Goal: Task Accomplishment & Management: Manage account settings

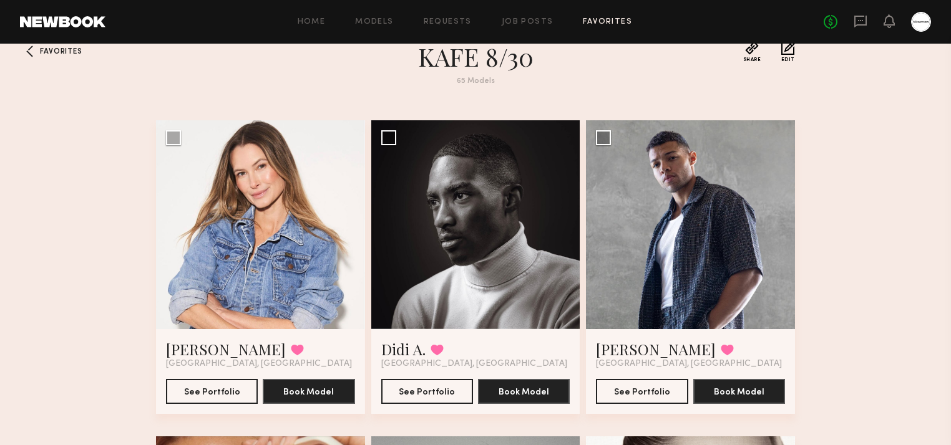
scroll to position [74, 0]
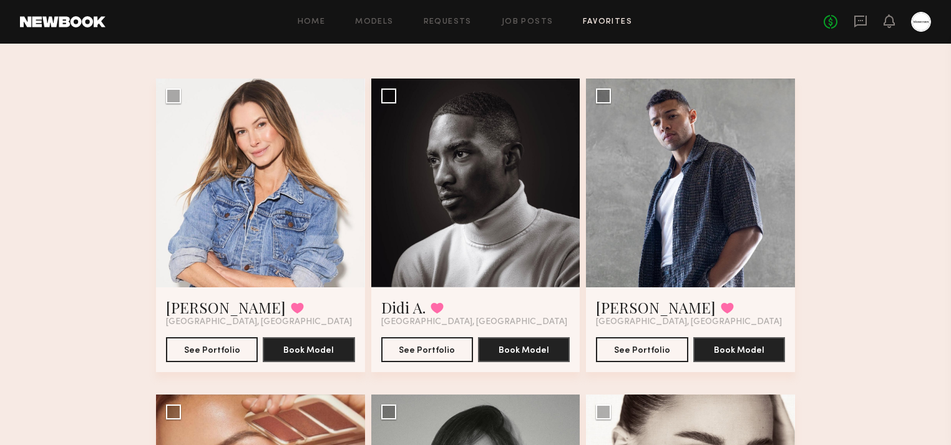
drag, startPoint x: 835, startPoint y: 244, endPoint x: 846, endPoint y: 306, distance: 63.5
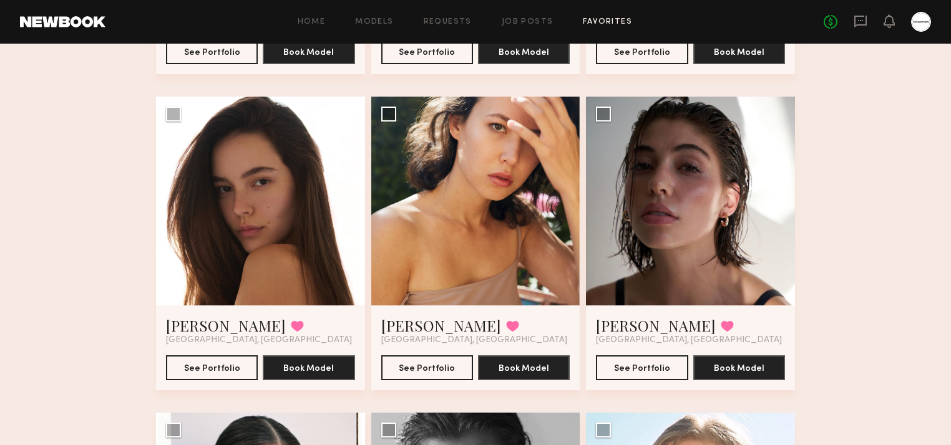
drag, startPoint x: 869, startPoint y: 241, endPoint x: 861, endPoint y: 306, distance: 66.0
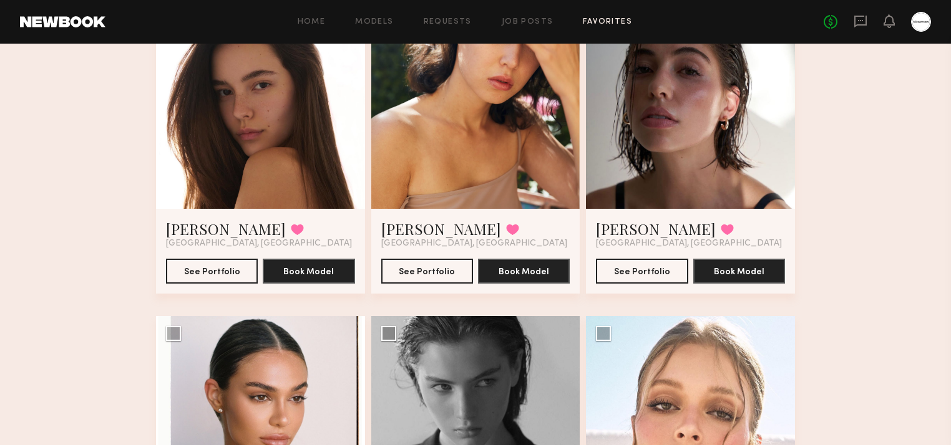
drag, startPoint x: 907, startPoint y: 181, endPoint x: 903, endPoint y: 229, distance: 47.6
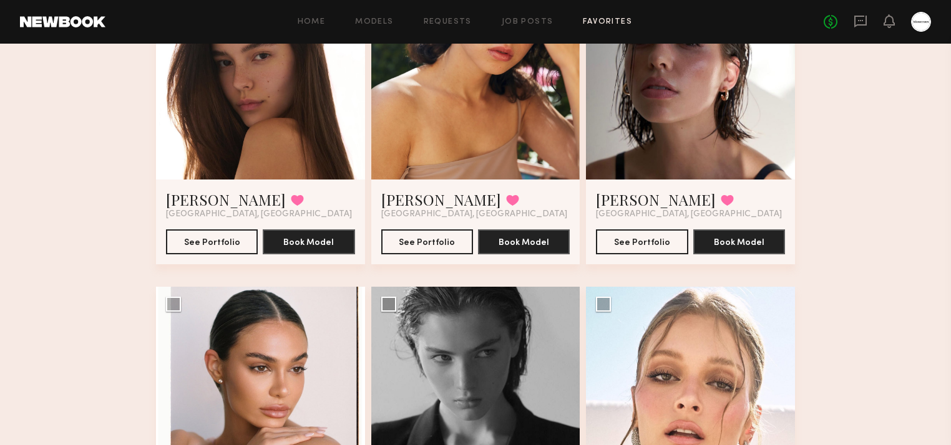
drag, startPoint x: 888, startPoint y: 191, endPoint x: 892, endPoint y: 243, distance: 51.9
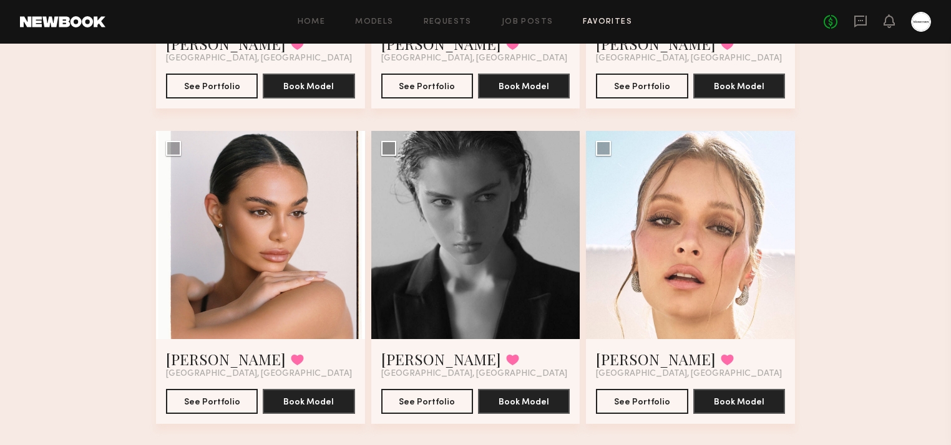
drag, startPoint x: 923, startPoint y: 187, endPoint x: 889, endPoint y: 257, distance: 77.8
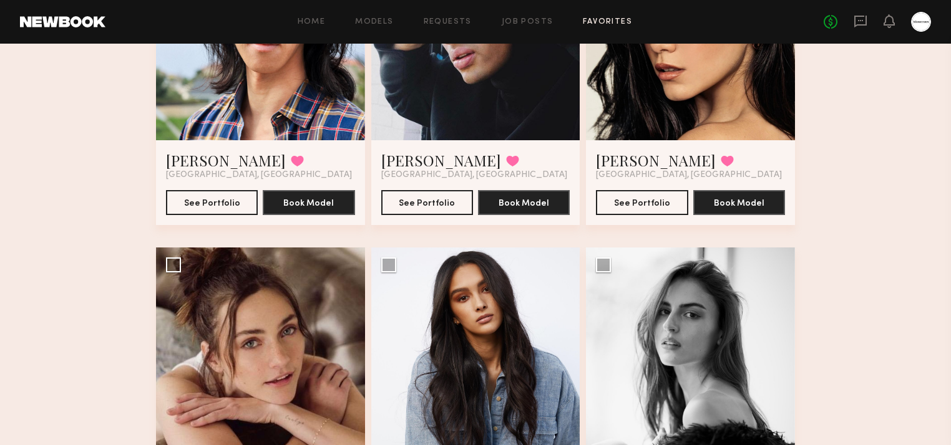
drag, startPoint x: 894, startPoint y: 268, endPoint x: 890, endPoint y: 333, distance: 65.0
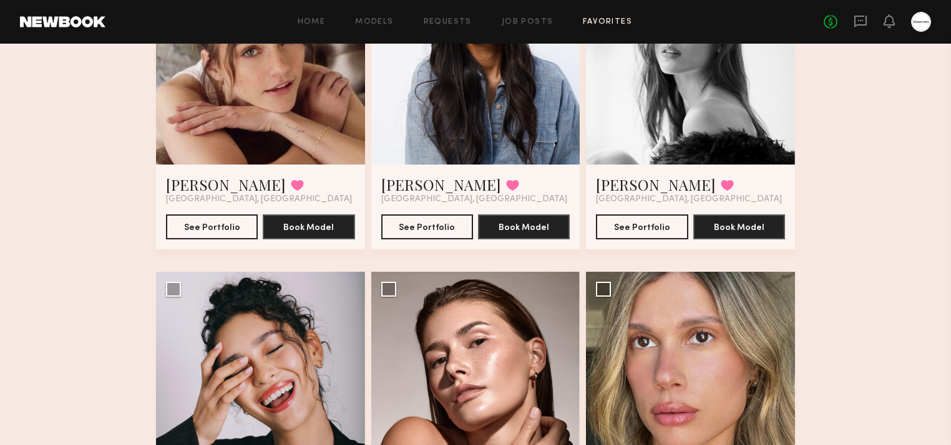
drag, startPoint x: 880, startPoint y: 254, endPoint x: 870, endPoint y: 313, distance: 60.1
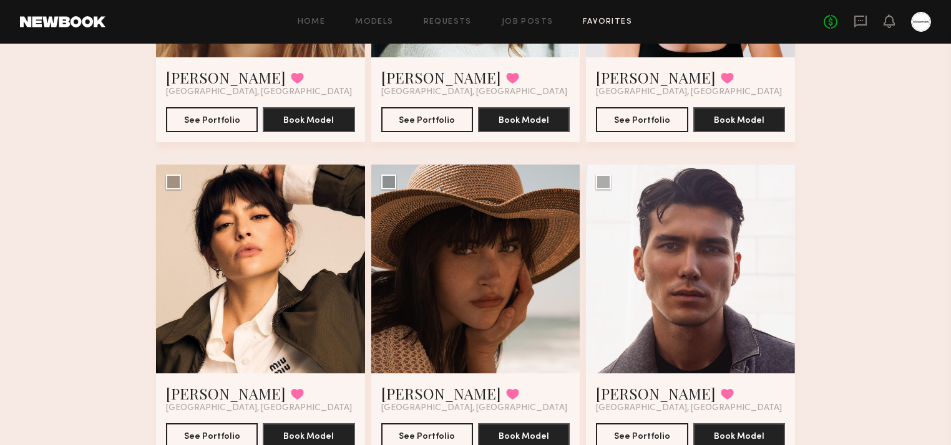
scroll to position [5389, 0]
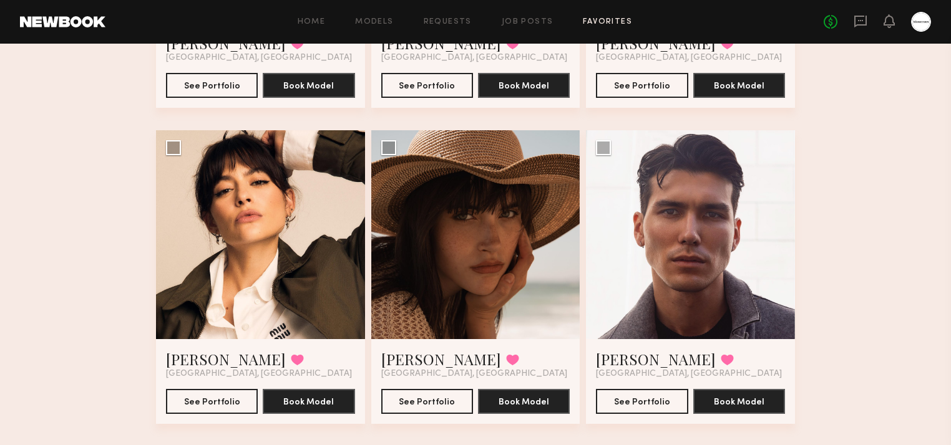
drag, startPoint x: 867, startPoint y: 230, endPoint x: 868, endPoint y: 303, distance: 73.6
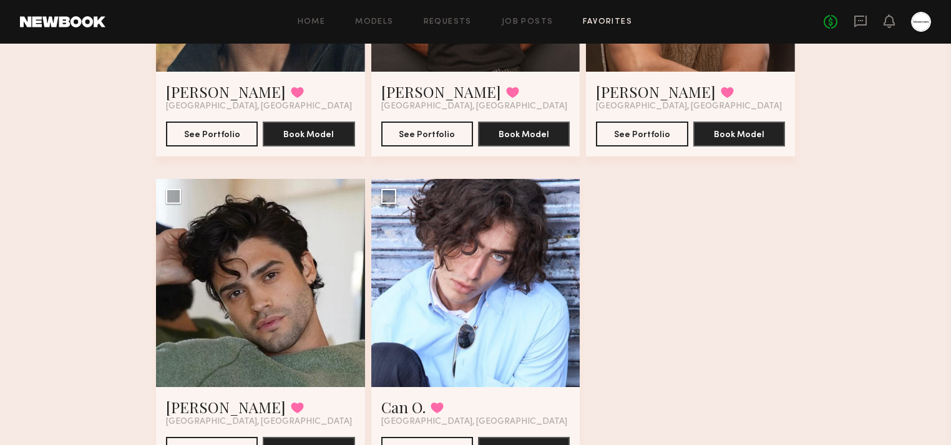
scroll to position [6672, 0]
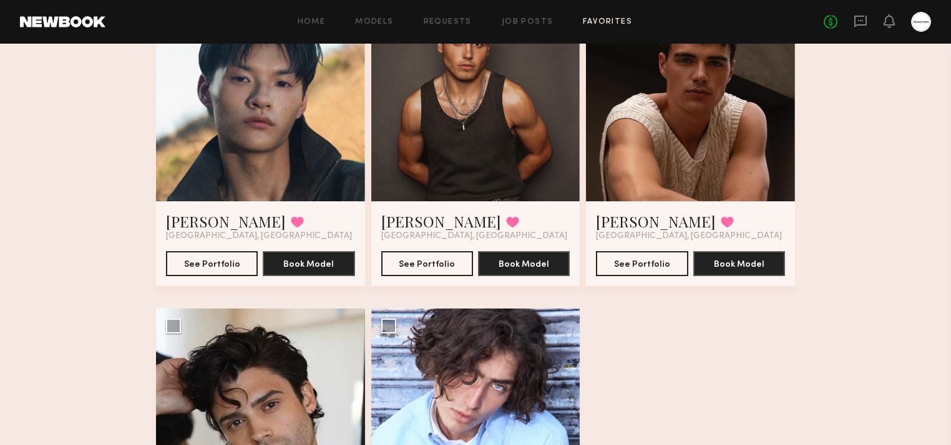
scroll to position [6373, 0]
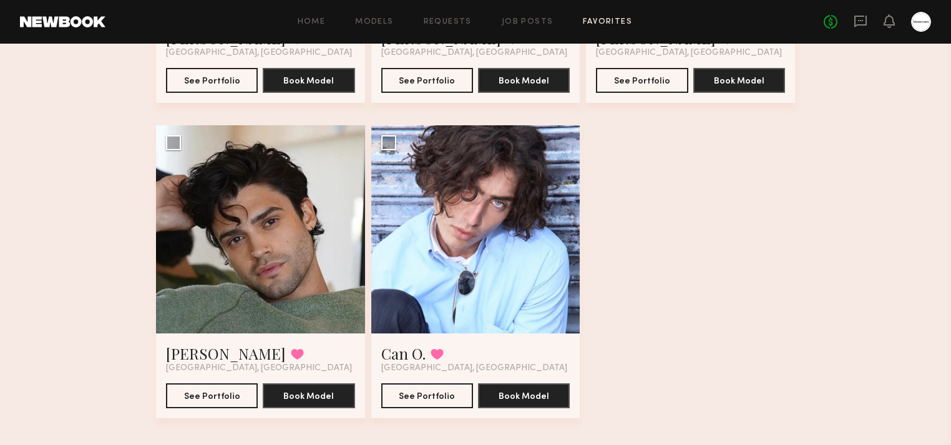
scroll to position [6672, 0]
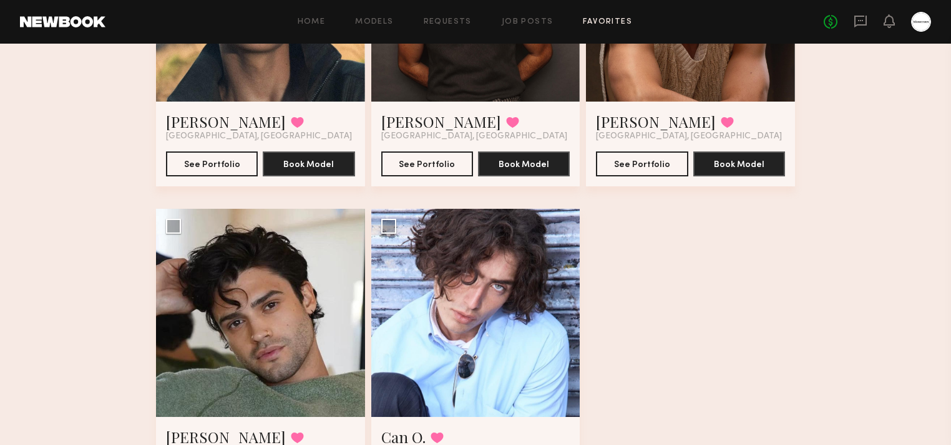
scroll to position [6373, 0]
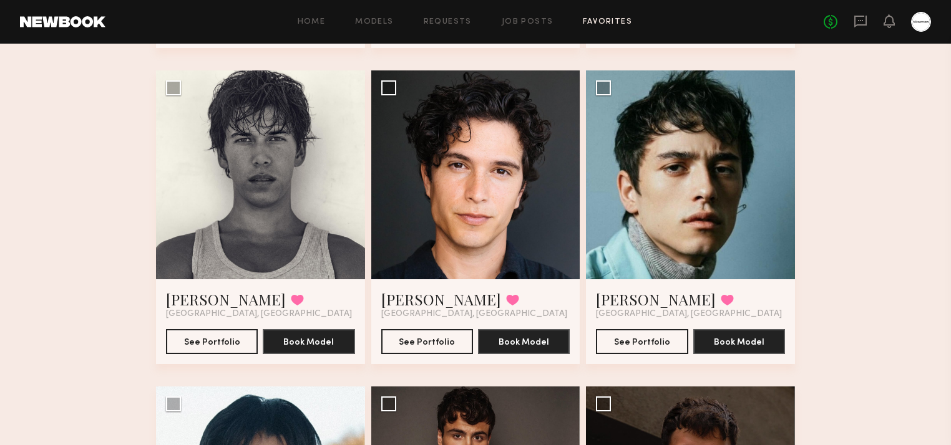
scroll to position [6074, 0]
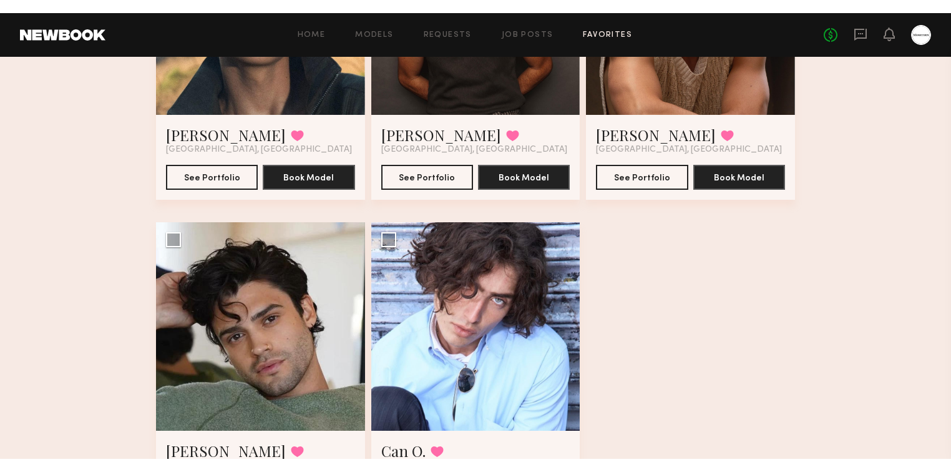
scroll to position [6473, 0]
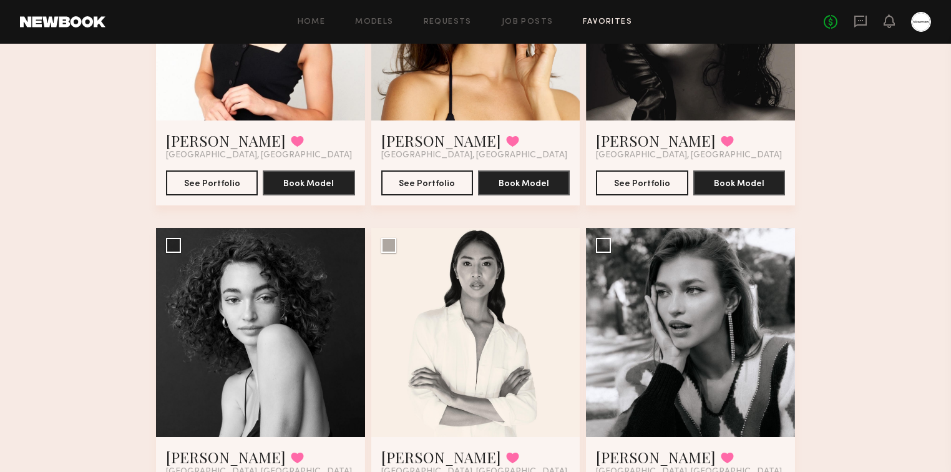
scroll to position [4451, 0]
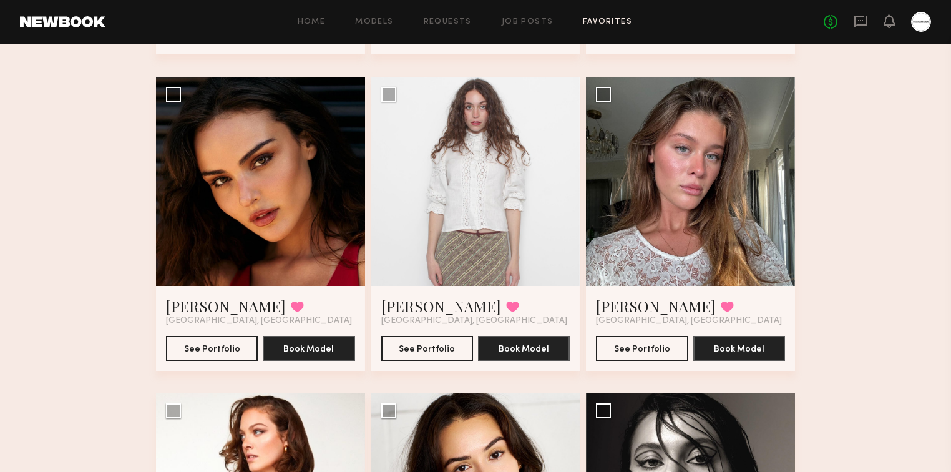
scroll to position [3853, 0]
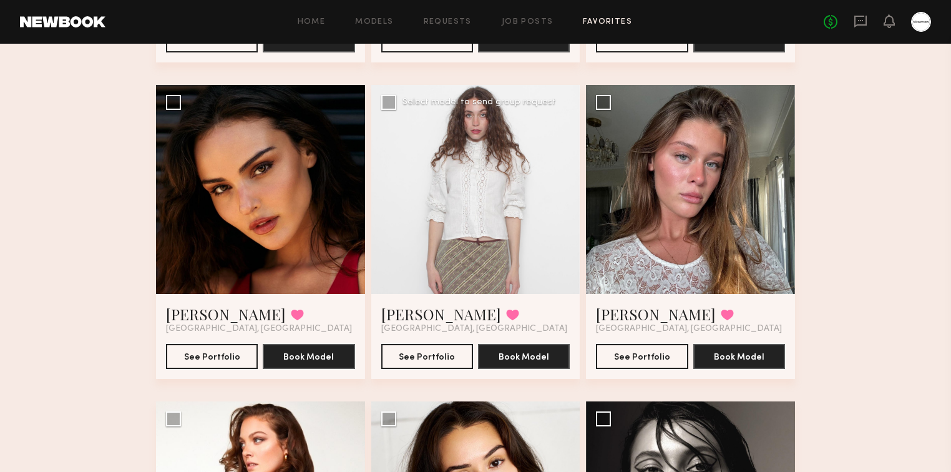
click at [525, 179] on div at bounding box center [475, 189] width 209 height 209
click at [483, 163] on div at bounding box center [475, 189] width 209 height 209
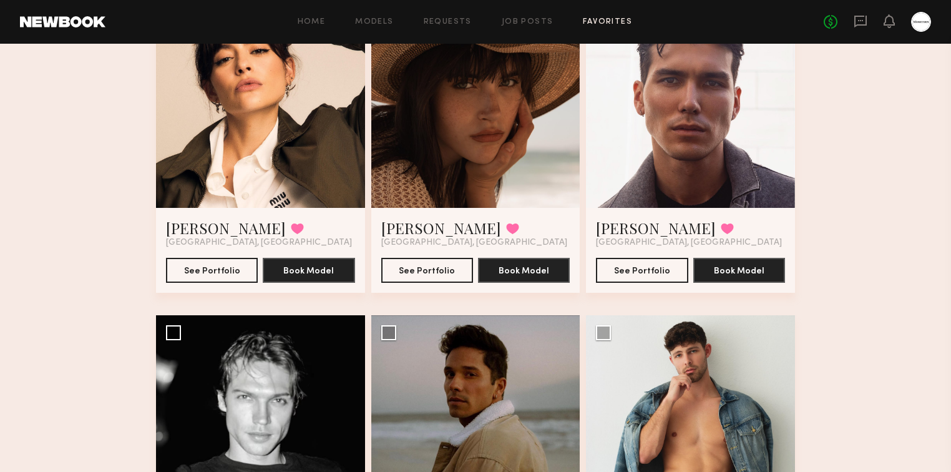
scroll to position [5549, 0]
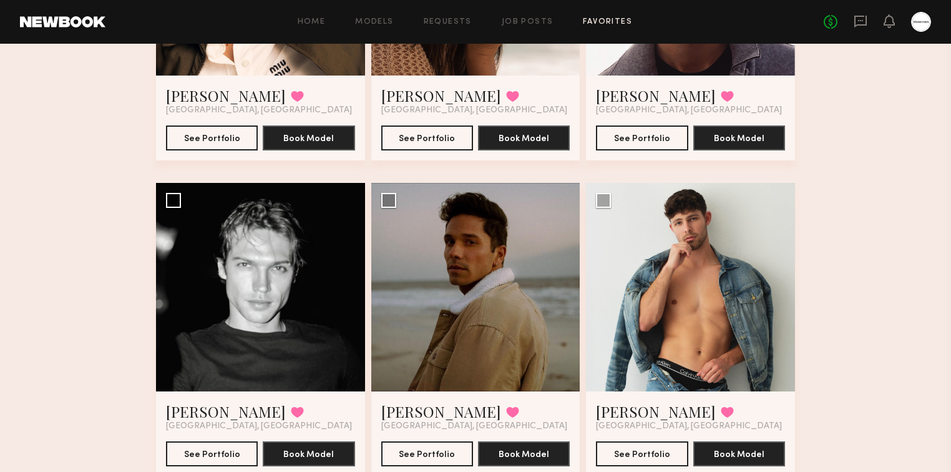
scroll to position [5749, 0]
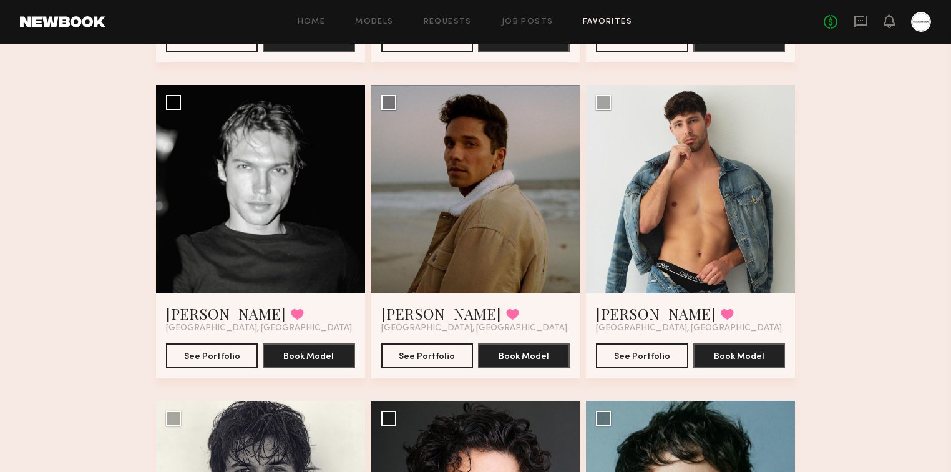
drag, startPoint x: 198, startPoint y: 313, endPoint x: 846, endPoint y: 278, distance: 648.4
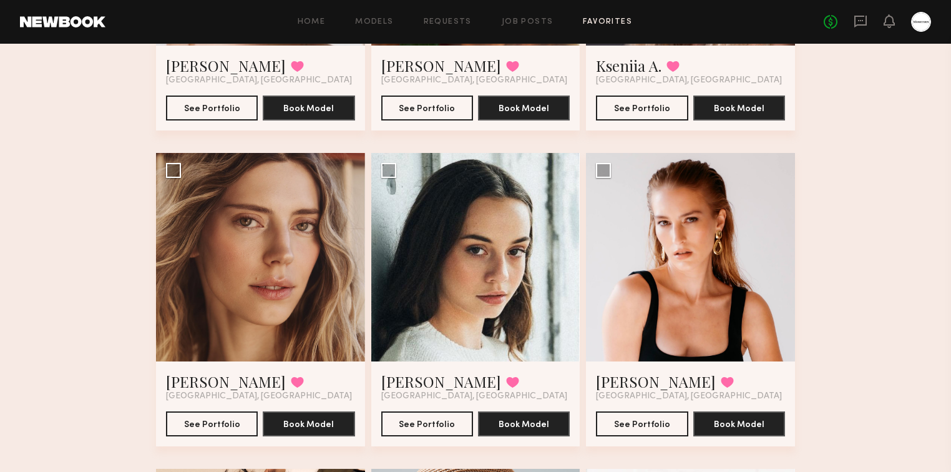
scroll to position [5050, 0]
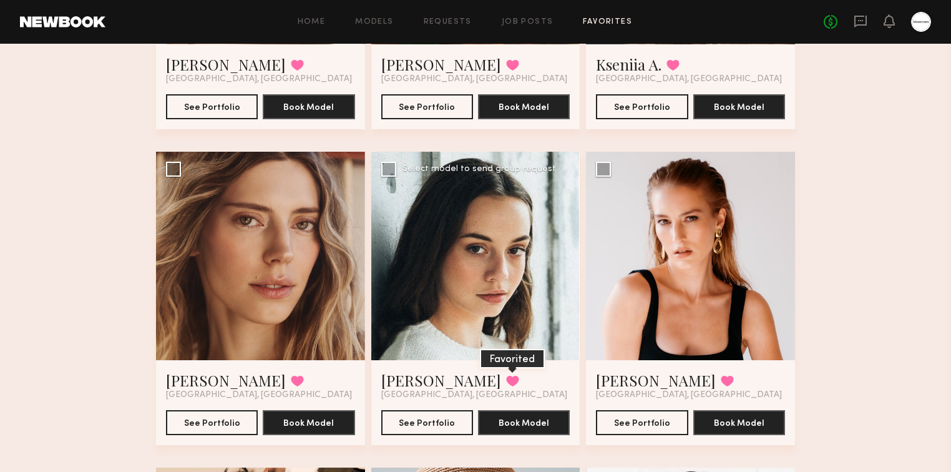
click at [506, 384] on button at bounding box center [512, 380] width 13 height 11
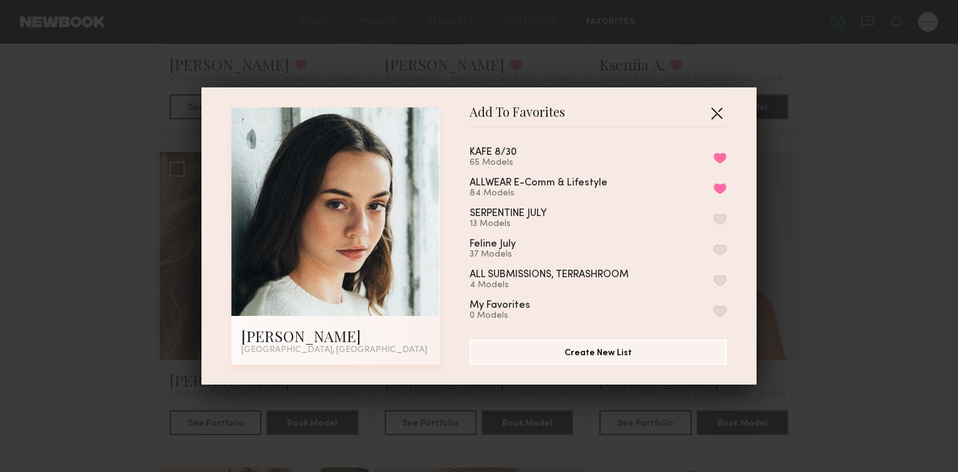
click at [717, 112] on button "button" at bounding box center [717, 113] width 20 height 20
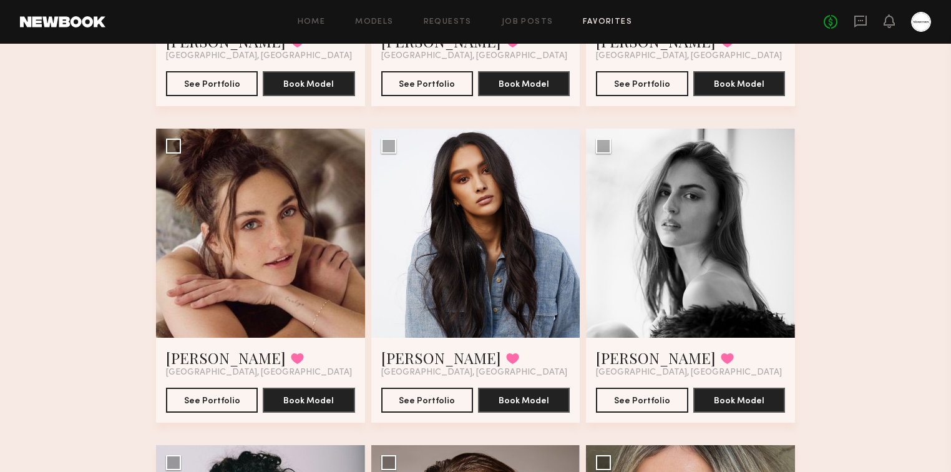
scroll to position [2555, 0]
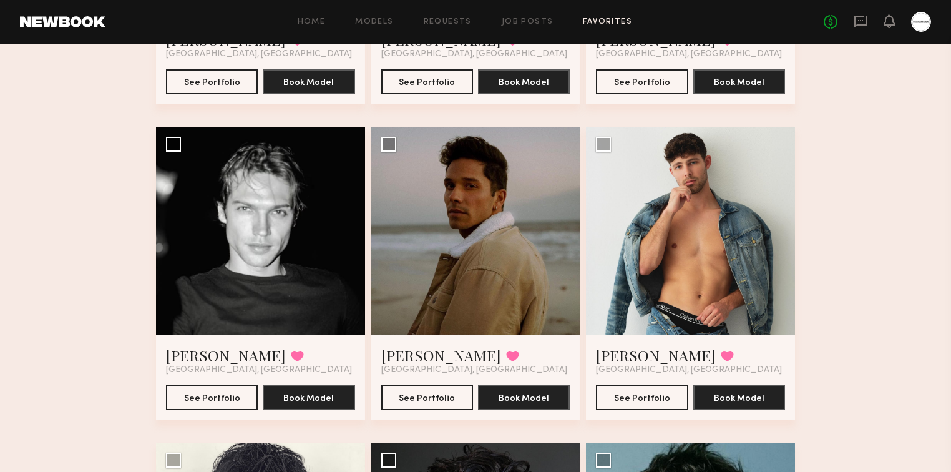
scroll to position [5848, 0]
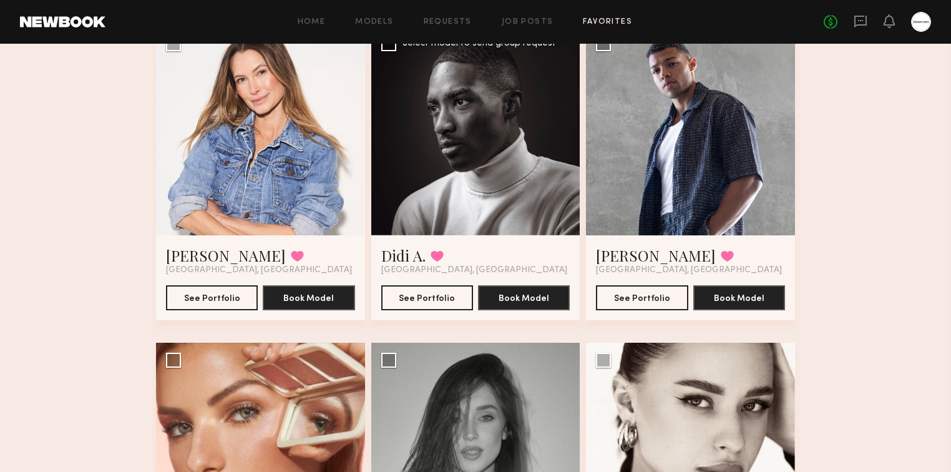
scroll to position [0, 0]
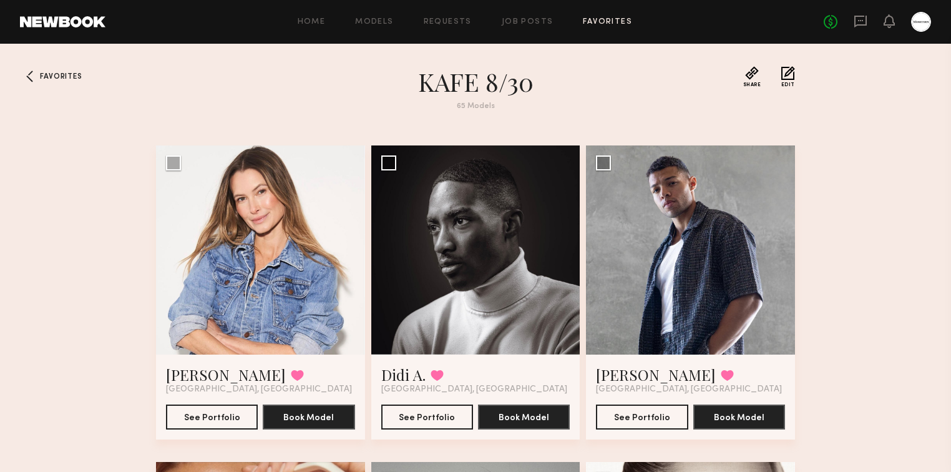
click at [344, 95] on h1 "KAFE 8/30" at bounding box center [475, 81] width 449 height 31
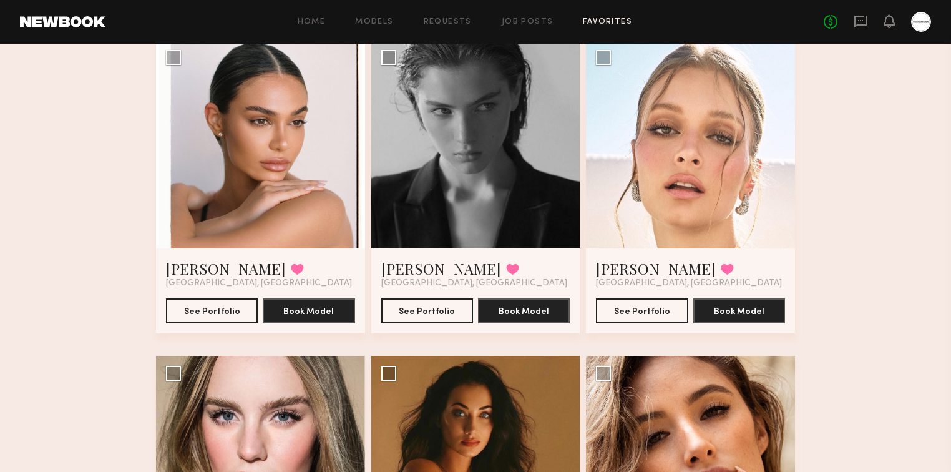
scroll to position [1497, 0]
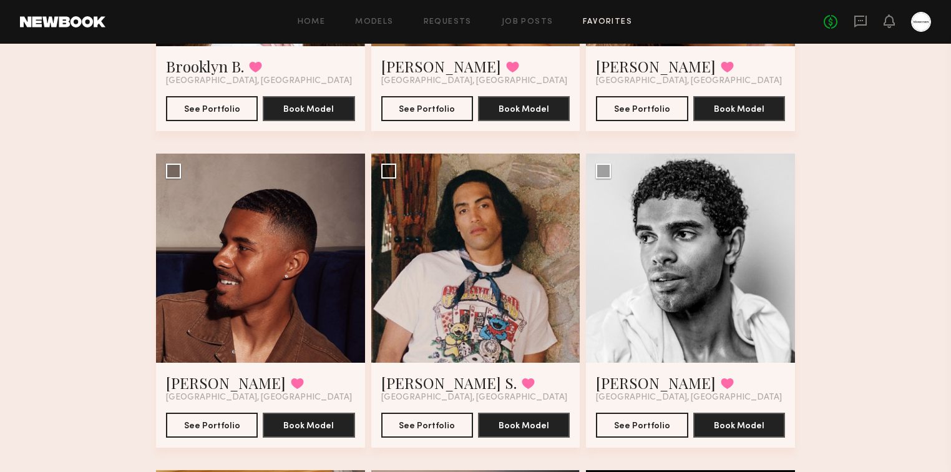
scroll to position [1896, 0]
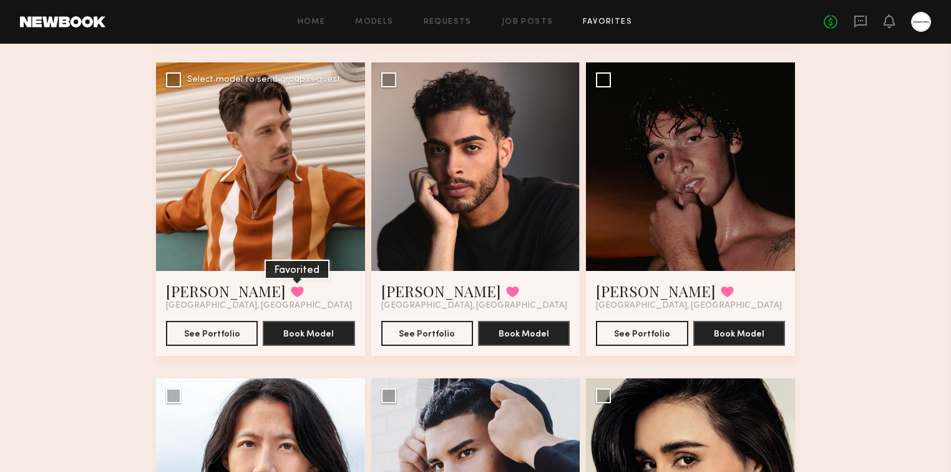
click at [291, 293] on button at bounding box center [297, 291] width 13 height 11
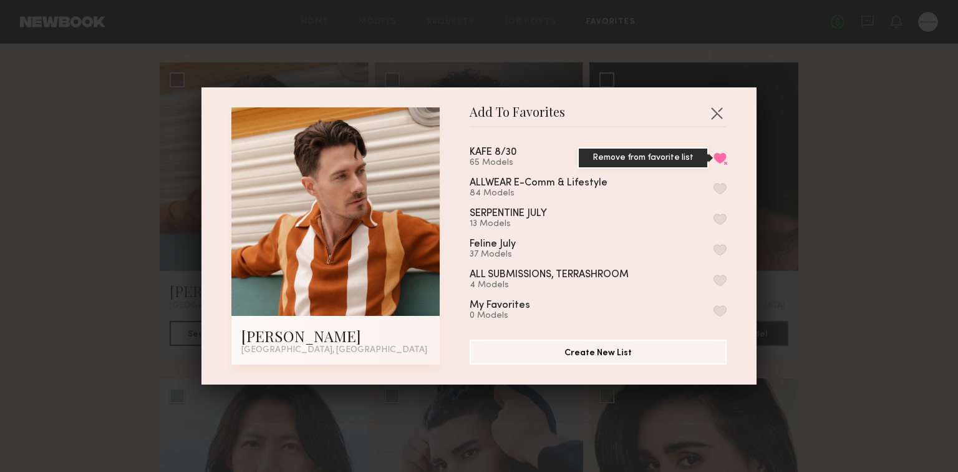
click at [714, 156] on button "Remove from favorite list" at bounding box center [720, 157] width 13 height 11
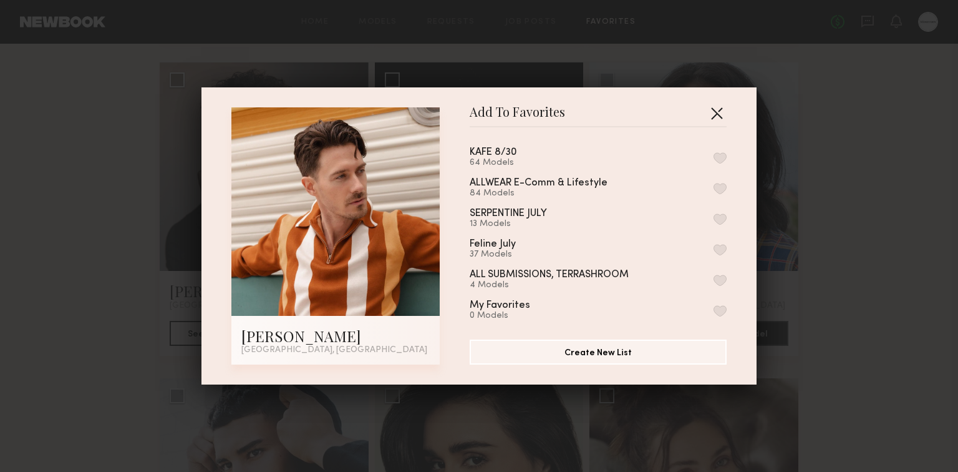
click at [718, 103] on button "button" at bounding box center [717, 113] width 20 height 20
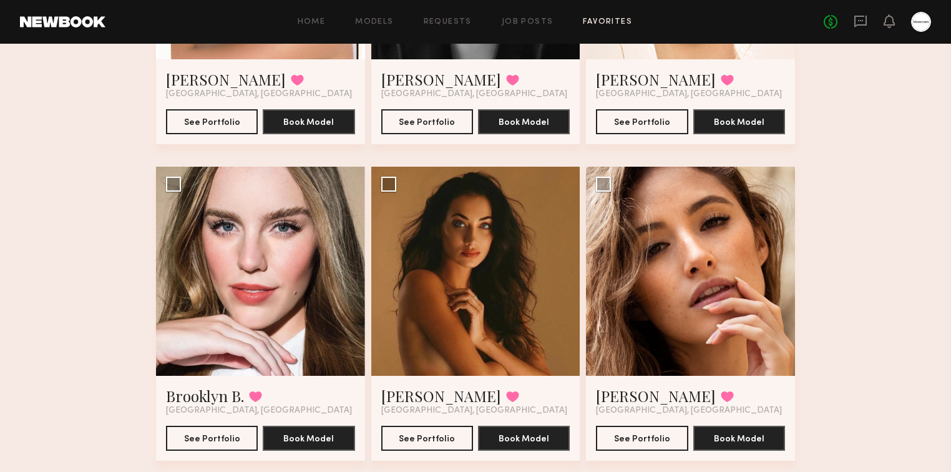
scroll to position [0, 0]
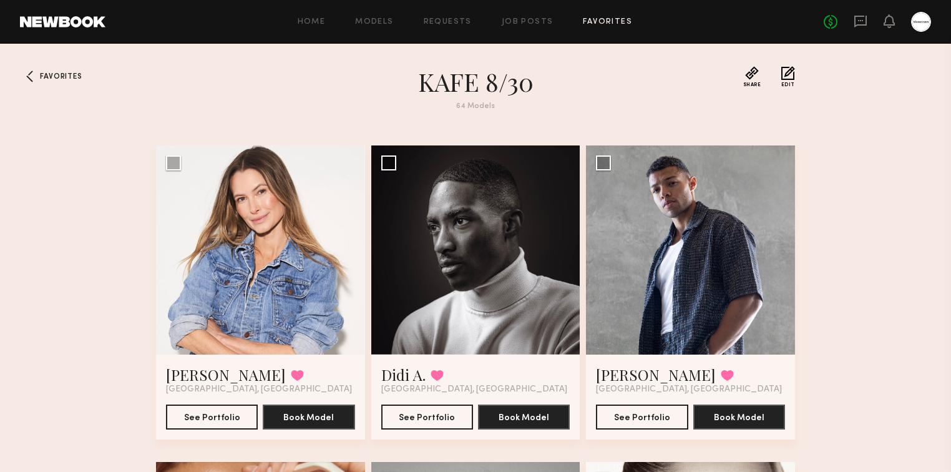
drag, startPoint x: 846, startPoint y: 394, endPoint x: 745, endPoint y: -44, distance: 449.2
click at [536, 18] on link "Job Posts" at bounding box center [528, 22] width 54 height 8
